Goal: Task Accomplishment & Management: Use online tool/utility

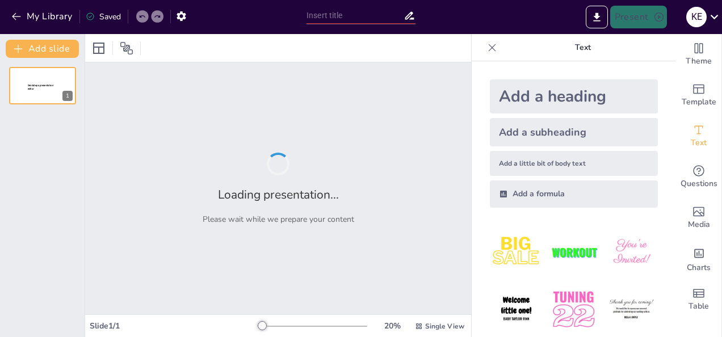
type input "robotic operating system"
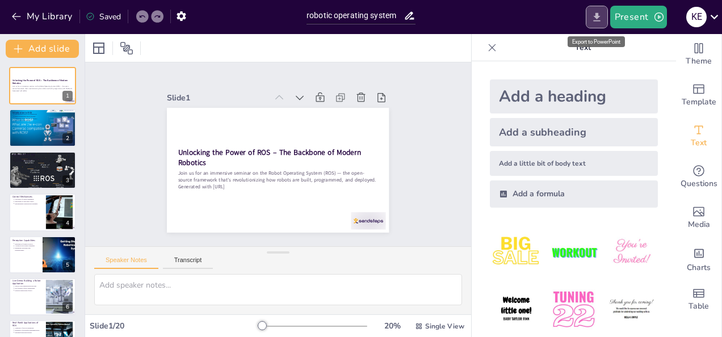
click at [594, 14] on icon "Export to PowerPoint" at bounding box center [597, 17] width 12 height 12
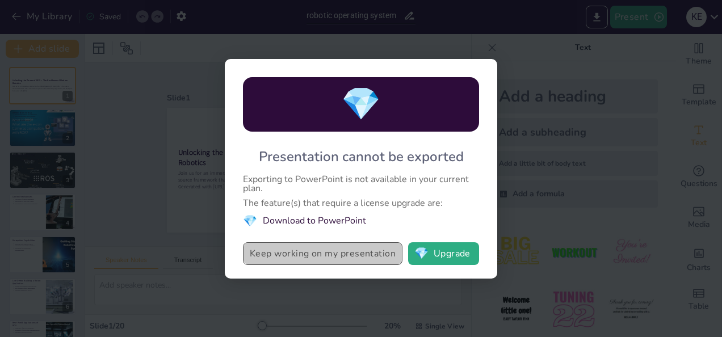
click at [317, 258] on button "Keep working on my presentation" at bounding box center [322, 253] width 159 height 23
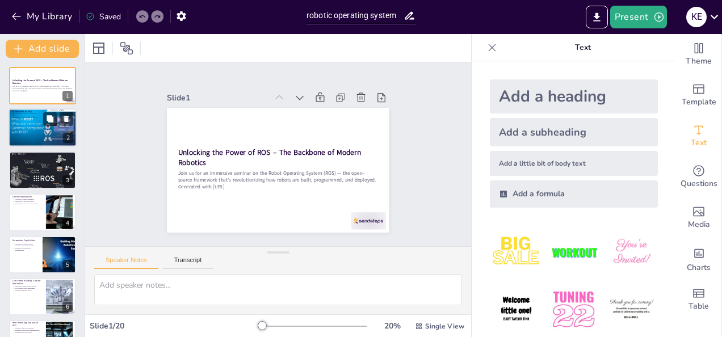
click at [32, 114] on p "Introduction to ROS as a framework" at bounding box center [43, 114] width 59 height 2
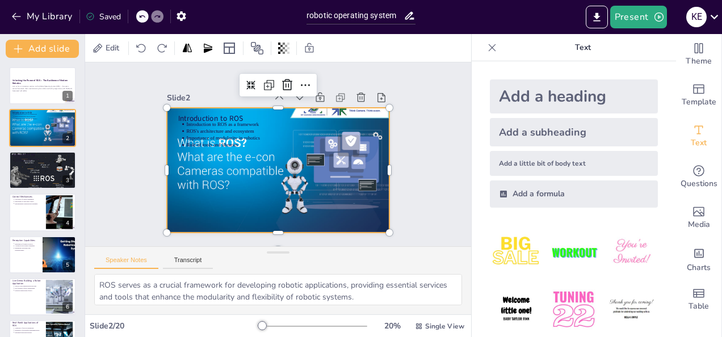
click at [221, 165] on div at bounding box center [268, 166] width 264 height 258
drag, startPoint x: 131, startPoint y: 174, endPoint x: 57, endPoint y: 168, distance: 74.0
click at [57, 168] on div "Document fonts Akatab Recently used Mulish Popular fonts Lato Montserrat Open S…" at bounding box center [361, 185] width 722 height 303
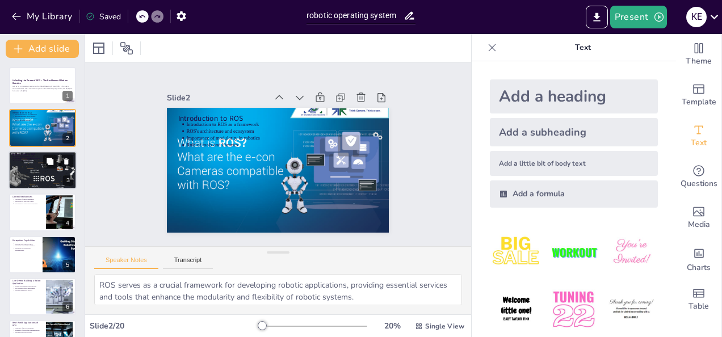
click at [57, 168] on div at bounding box center [43, 170] width 68 height 39
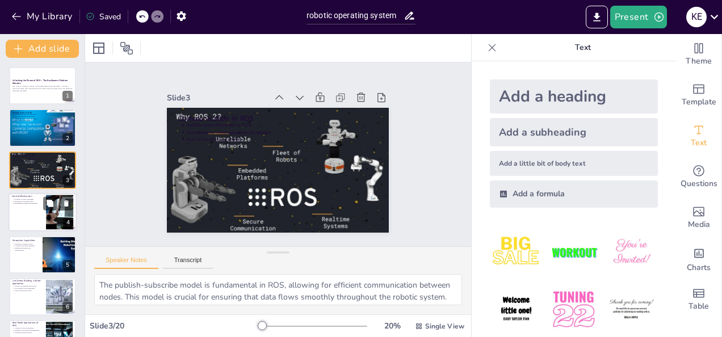
click at [20, 215] on div at bounding box center [43, 212] width 68 height 39
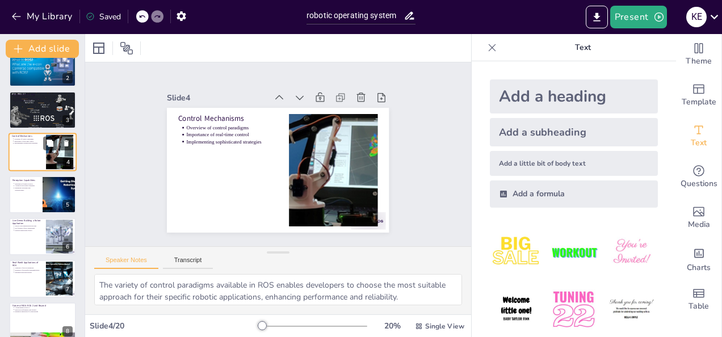
scroll to position [79, 0]
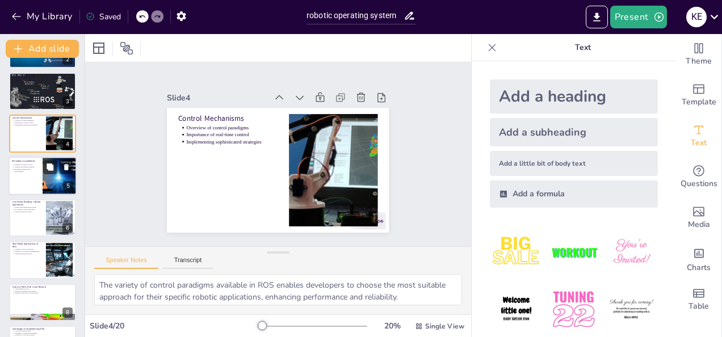
click at [42, 191] on div at bounding box center [43, 176] width 68 height 39
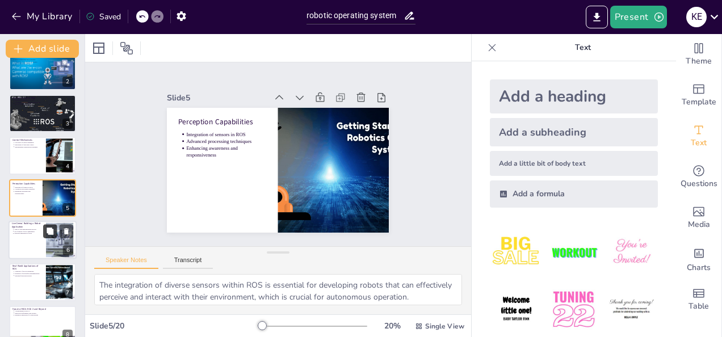
click at [49, 225] on button at bounding box center [50, 231] width 14 height 14
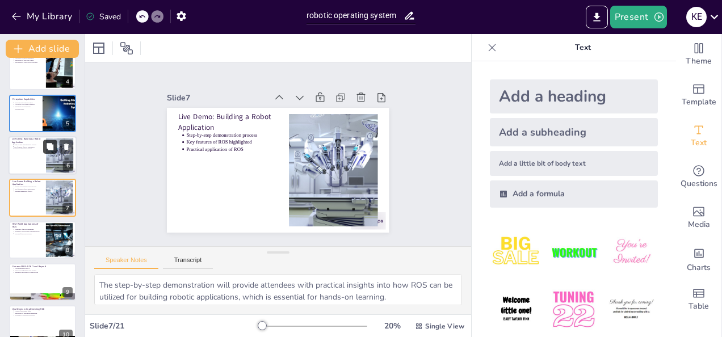
scroll to position [290, 0]
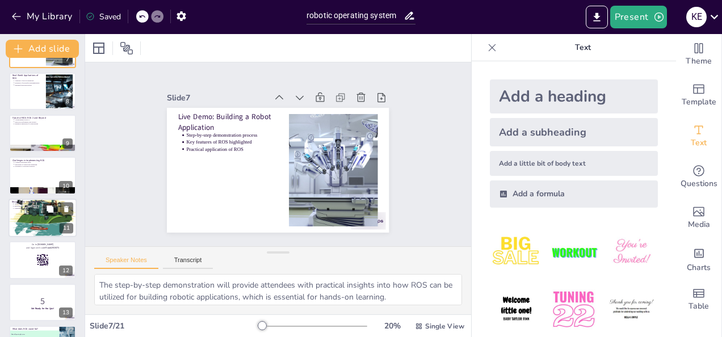
click at [48, 228] on div at bounding box center [43, 218] width 68 height 50
type textarea "Highlighting valuable resources for learning ROS empowers attendees to take cha…"
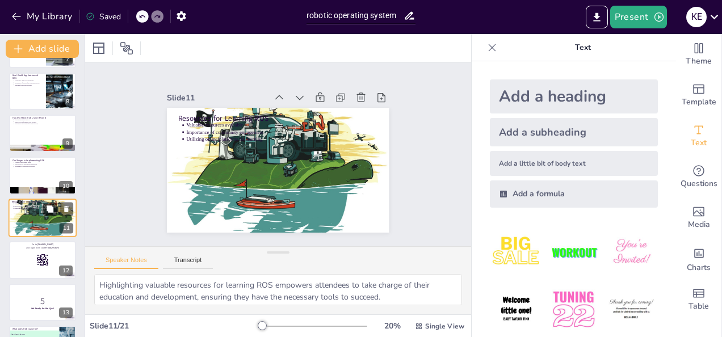
scroll to position [310, 0]
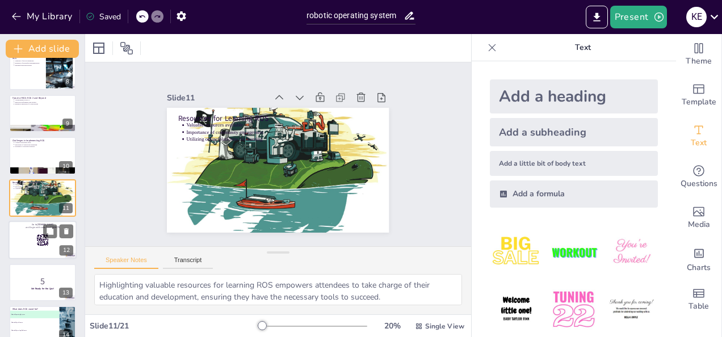
click at [42, 249] on div at bounding box center [43, 240] width 68 height 39
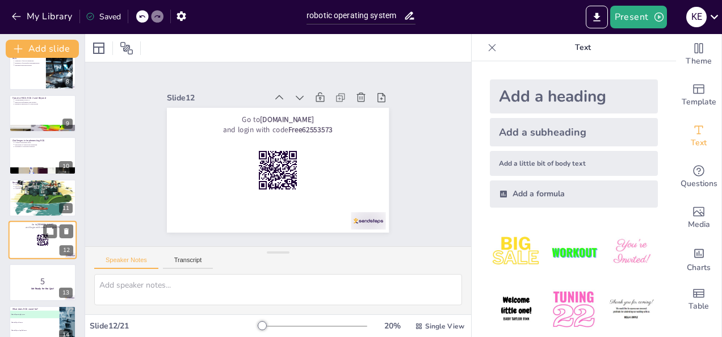
scroll to position [352, 0]
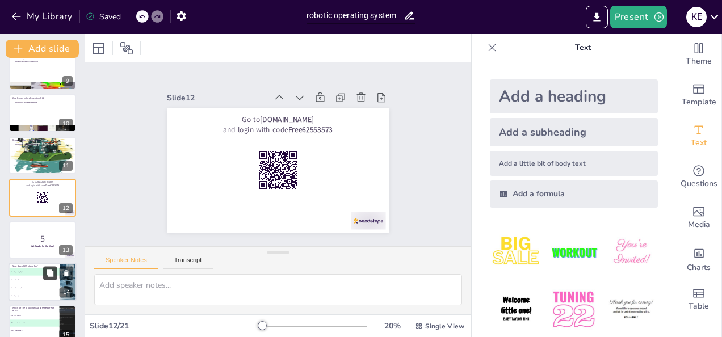
click at [44, 273] on button at bounding box center [50, 273] width 14 height 14
type textarea "The correct answer is "Robot Operating System," which is the full form of ROS, …"
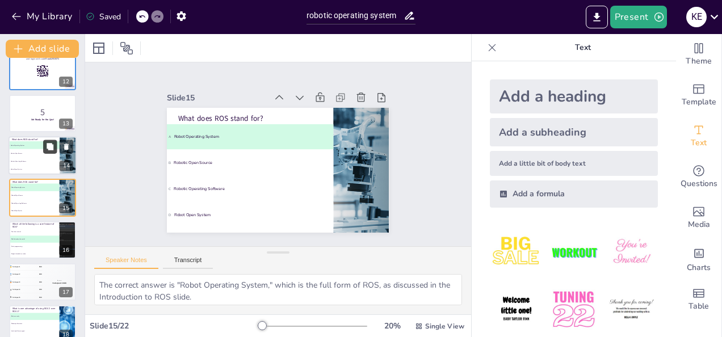
scroll to position [624, 0]
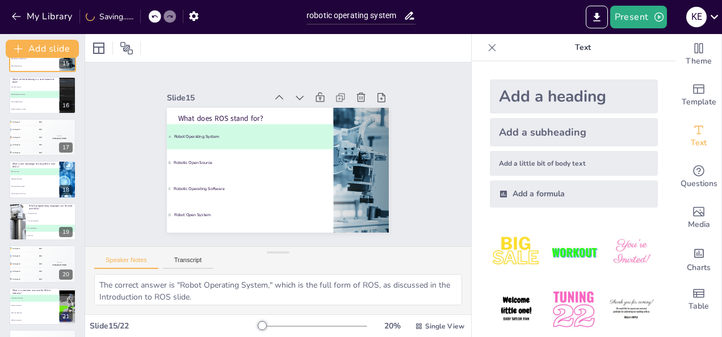
click at [44, 273] on div "Top scorer Participant 1 500" at bounding box center [59, 263] width 33 height 37
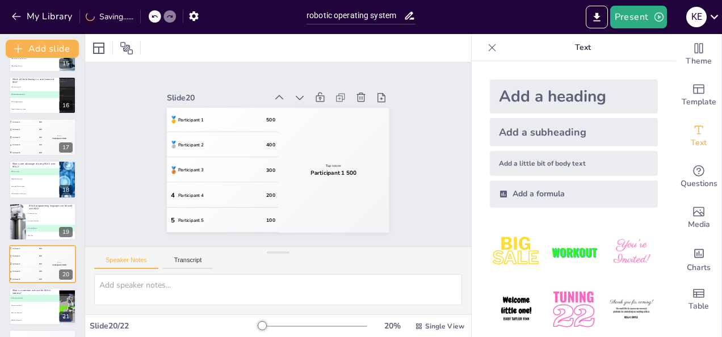
scroll to position [663, 0]
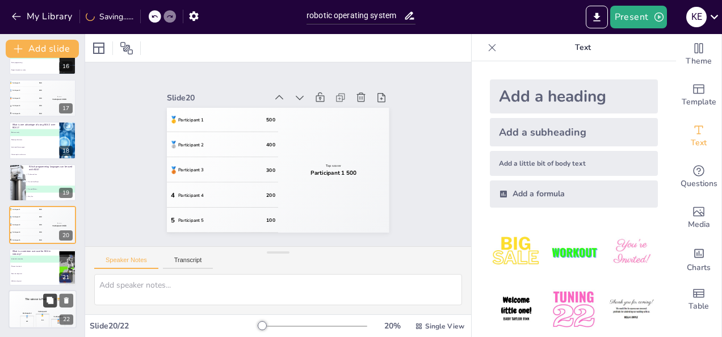
click at [44, 307] on button at bounding box center [50, 300] width 14 height 14
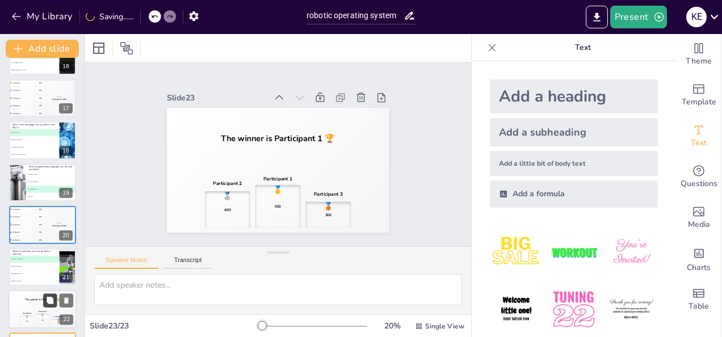
scroll to position [705, 0]
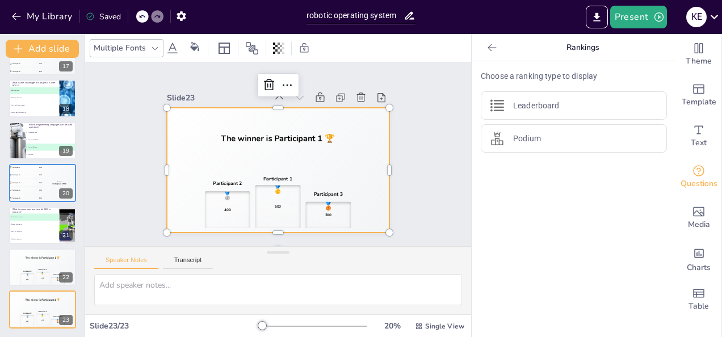
click at [298, 115] on div "🥈 400" at bounding box center [322, 93] width 49 height 41
click at [388, 175] on div "Slide 1 Unlocking the Power of ROS – The Backbone of Modern Robotics Join us fo…" at bounding box center [278, 154] width 325 height 259
